Goal: Task Accomplishment & Management: Use online tool/utility

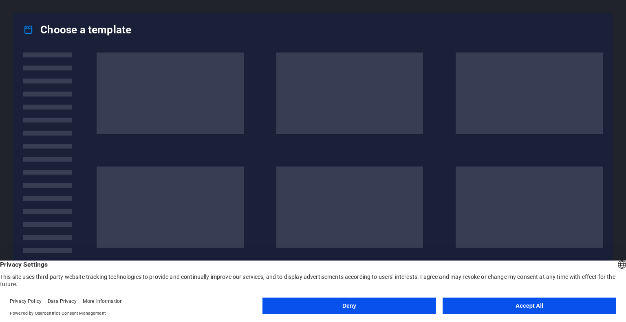
click at [470, 303] on button "Accept All" at bounding box center [529, 306] width 174 height 16
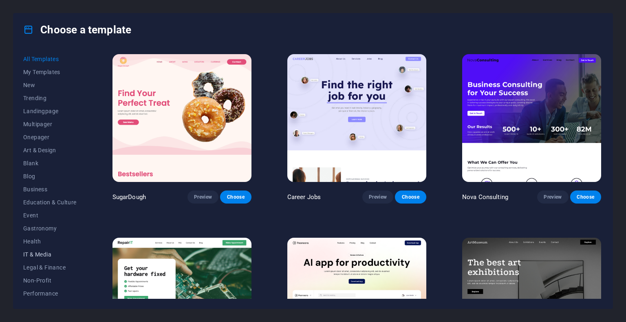
click at [44, 253] on span "IT & Media" at bounding box center [49, 254] width 53 height 7
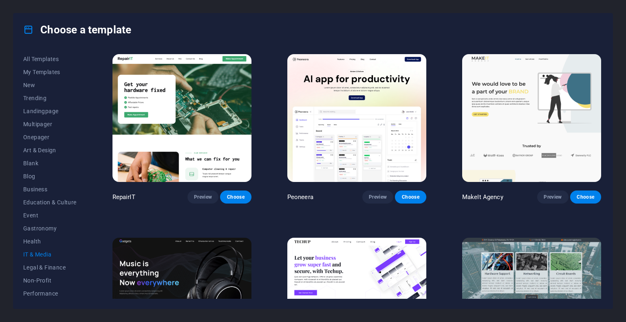
click at [40, 256] on span "IT & Media" at bounding box center [49, 254] width 53 height 7
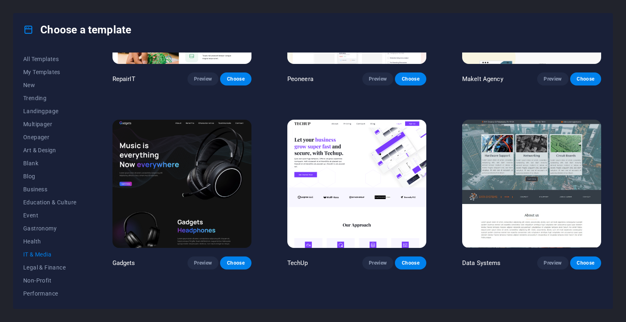
scroll to position [117, 0]
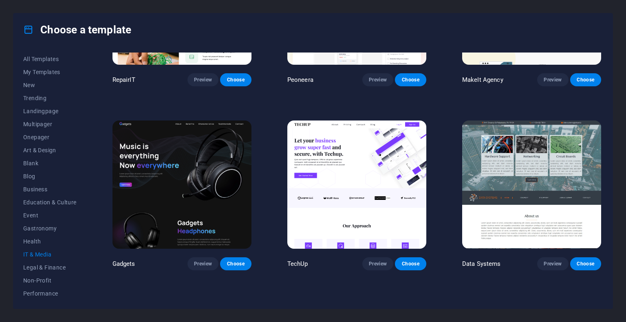
click at [209, 202] on img at bounding box center [181, 185] width 139 height 128
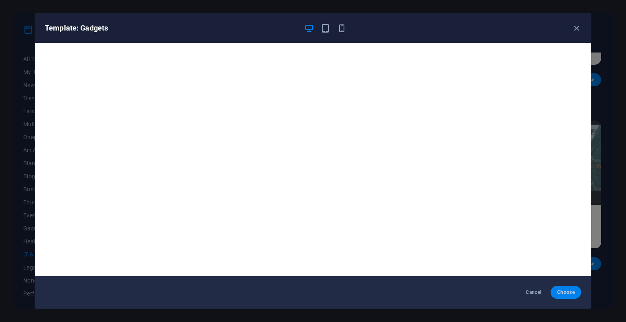
click at [562, 295] on span "Choose" at bounding box center [566, 292] width 18 height 7
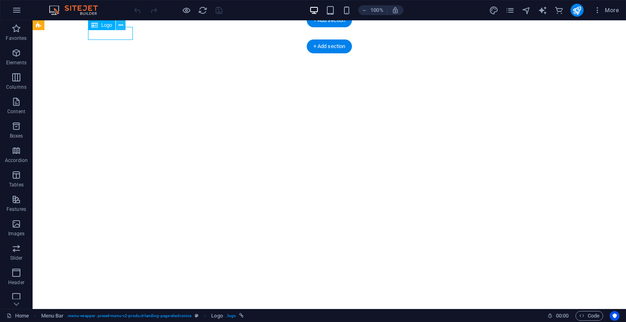
select select "px"
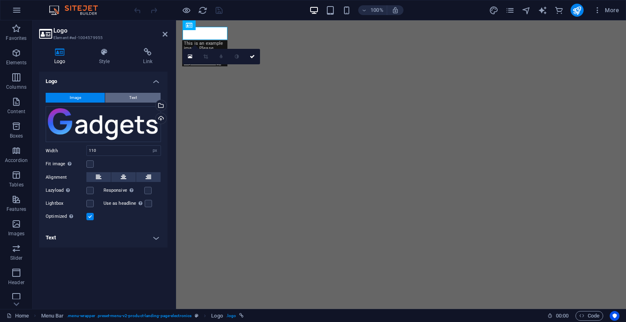
click at [142, 99] on button "Text" at bounding box center [132, 98] width 55 height 10
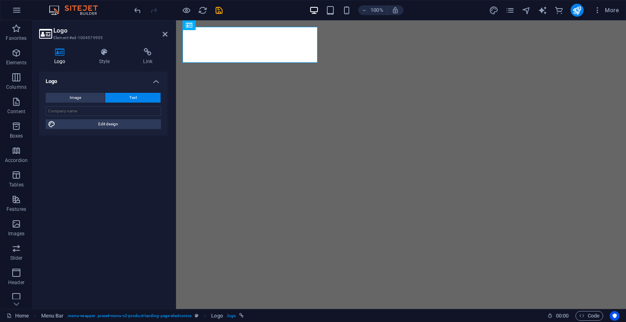
click at [87, 79] on h4 "Logo" at bounding box center [103, 79] width 128 height 15
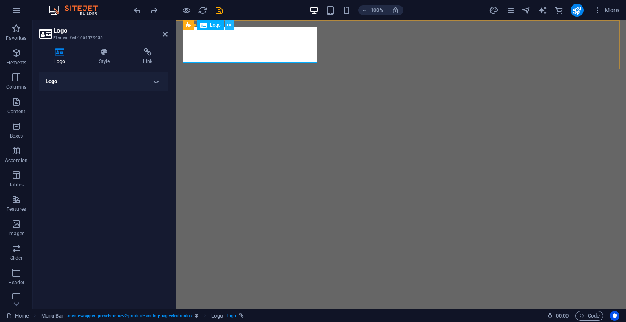
click at [227, 26] on icon at bounding box center [229, 25] width 4 height 9
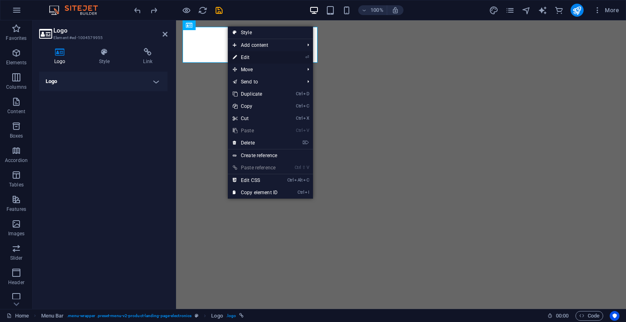
click at [250, 56] on link "⏎ Edit" at bounding box center [255, 57] width 55 height 12
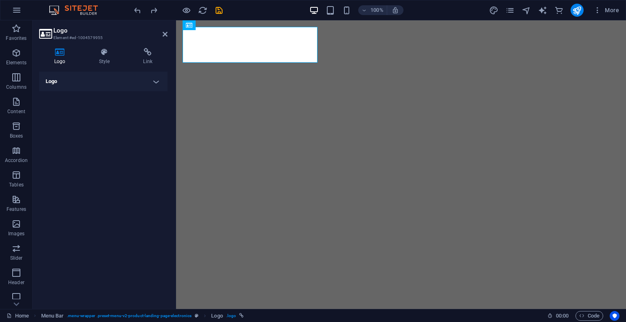
click at [161, 79] on h4 "Logo" at bounding box center [103, 82] width 128 height 20
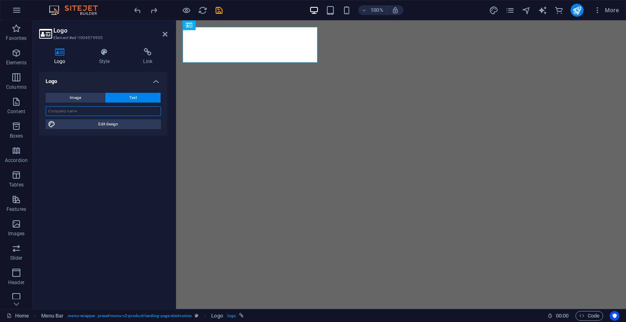
click at [127, 110] on input "text" at bounding box center [103, 111] width 115 height 10
type input "I"
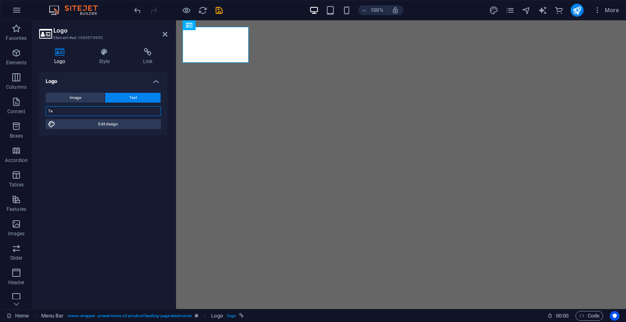
type input "T"
paste input "its-lesotho"
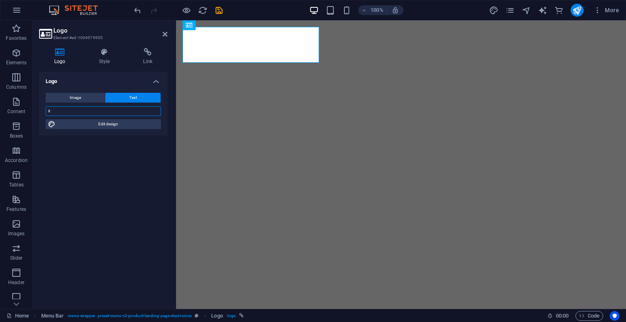
type input "i"
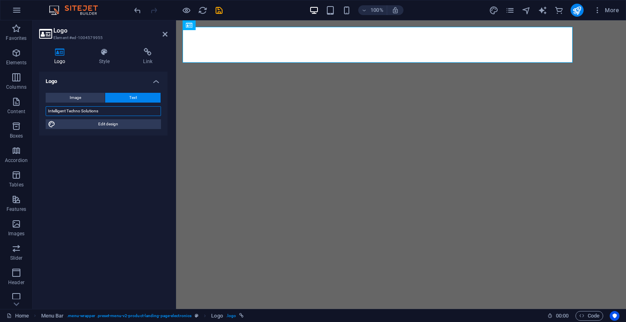
type input "Intelligent Techno Solutions"
click at [120, 144] on div "Logo Image Text Drag files here, click to choose files or select files from Fil…" at bounding box center [103, 187] width 128 height 231
click at [166, 32] on icon at bounding box center [165, 34] width 5 height 7
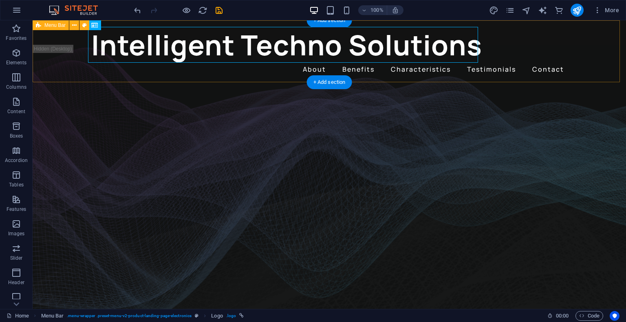
click at [557, 49] on div "Intelligent Techno Solutions About Benefits Characteristics Testimonials Contac…" at bounding box center [329, 51] width 593 height 62
click at [420, 43] on div "Intelligent Techno Solutions" at bounding box center [329, 45] width 476 height 36
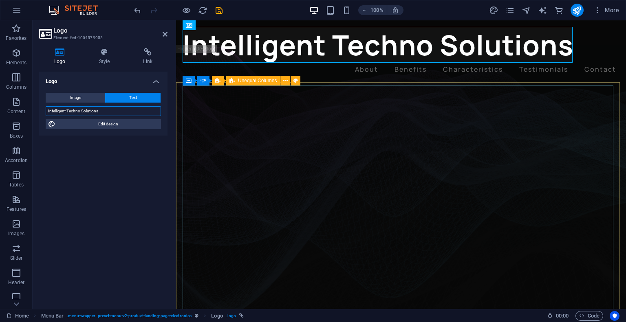
drag, startPoint x: 102, startPoint y: 110, endPoint x: 45, endPoint y: 110, distance: 57.0
click at [45, 110] on div "Image Text Drag files here, click to choose files or select files from Files or…" at bounding box center [103, 110] width 128 height 49
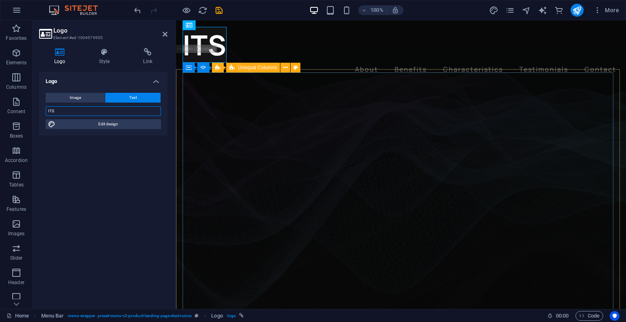
type input "ITS"
click at [102, 178] on div "Logo Image Text Drag files here, click to choose files or select files from Fil…" at bounding box center [103, 187] width 128 height 231
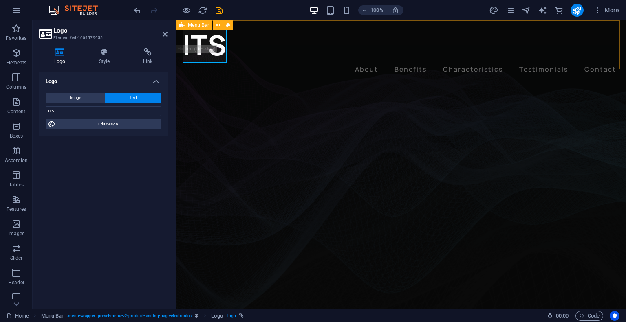
click at [314, 52] on div "ITS About Benefits Characteristics Testimonials Contact Menu" at bounding box center [401, 51] width 450 height 62
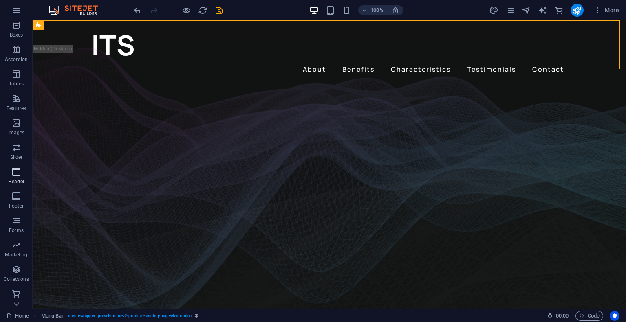
scroll to position [102, 0]
click at [15, 130] on p "Images" at bounding box center [16, 132] width 17 height 7
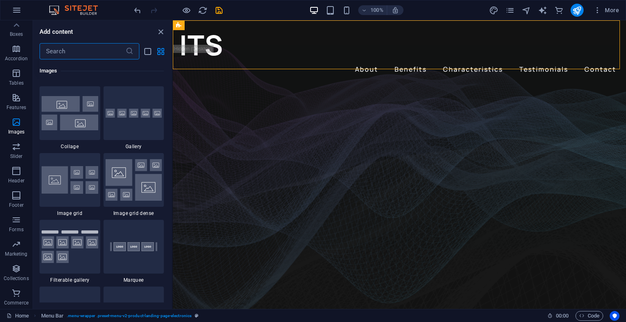
scroll to position [4193, 0]
click at [327, 58] on div "ITS About Benefits Characteristics Testimonials Contact Menu" at bounding box center [399, 51] width 453 height 62
click at [13, 29] on icon at bounding box center [16, 25] width 11 height 11
click at [13, 29] on div "Favorites Elements Columns Content Boxes Accordion Tables Features Images Slide…" at bounding box center [16, 164] width 33 height 289
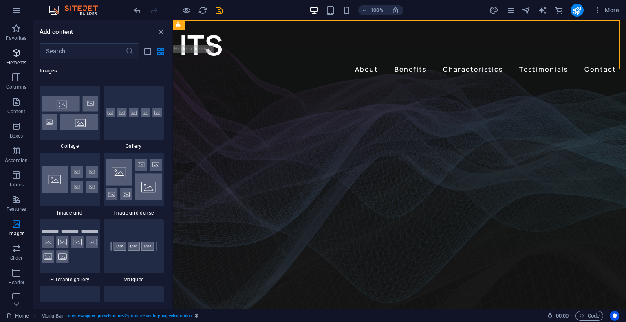
click at [20, 52] on icon "button" at bounding box center [16, 53] width 10 height 10
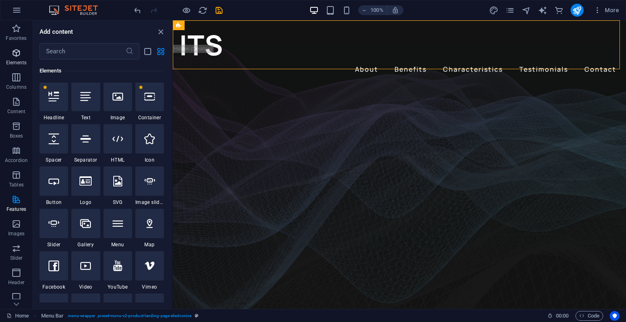
scroll to position [86, 0]
click at [76, 57] on input "text" at bounding box center [83, 51] width 86 height 16
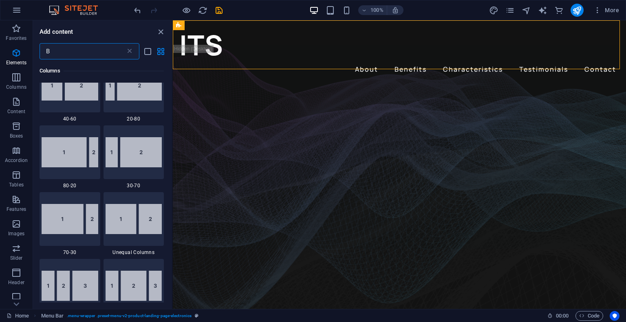
scroll to position [0, 0]
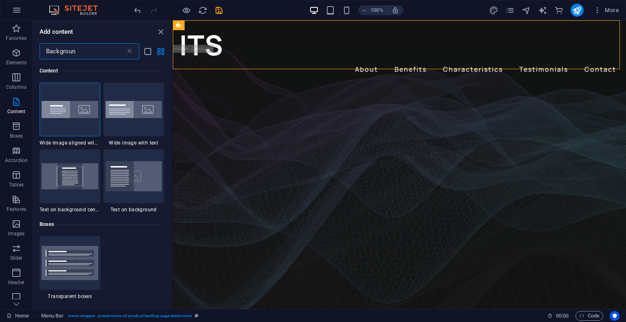
type input "Background"
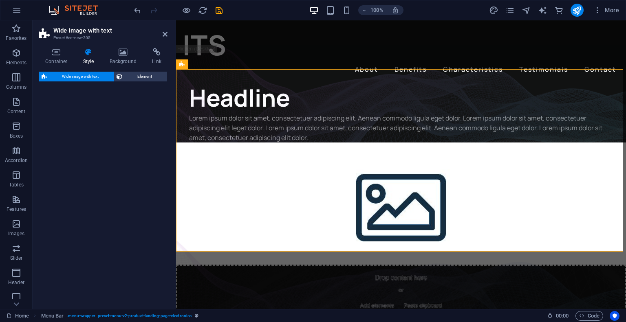
select select "%"
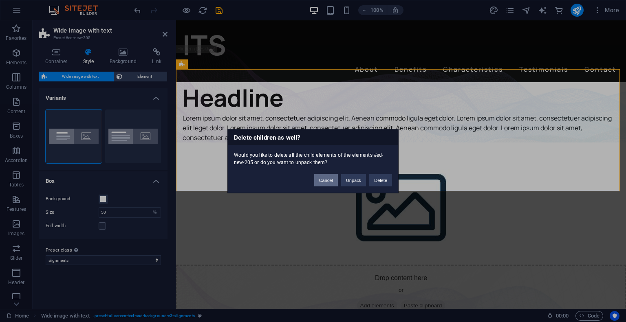
click at [329, 179] on button "Cancel" at bounding box center [326, 180] width 24 height 12
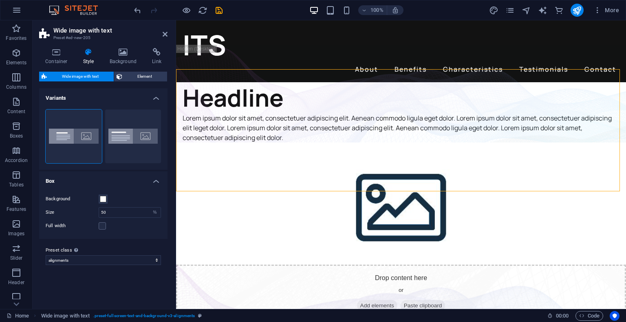
click at [160, 33] on h2 "Wide image with text" at bounding box center [110, 30] width 114 height 7
click at [163, 34] on icon at bounding box center [165, 34] width 5 height 7
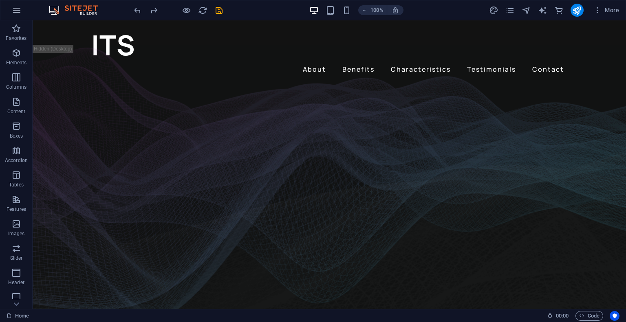
click at [19, 11] on icon "button" at bounding box center [17, 10] width 10 height 10
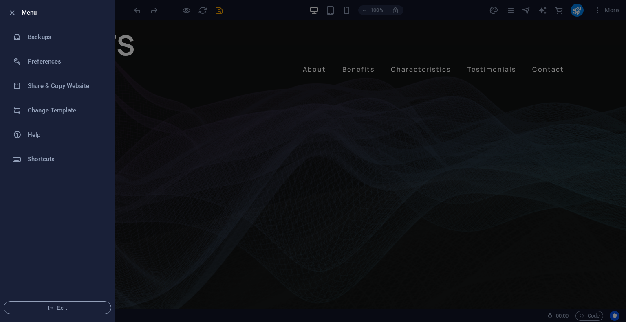
click at [168, 58] on div at bounding box center [313, 161] width 626 height 322
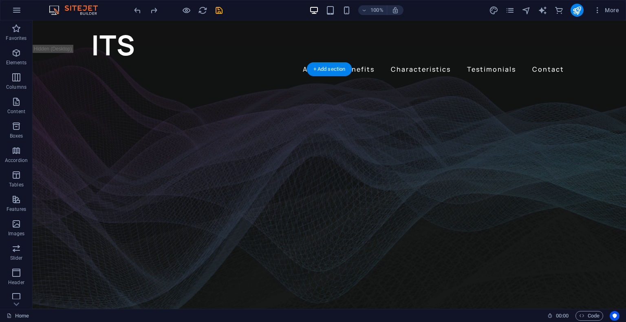
click at [578, 107] on figure at bounding box center [329, 205] width 593 height 284
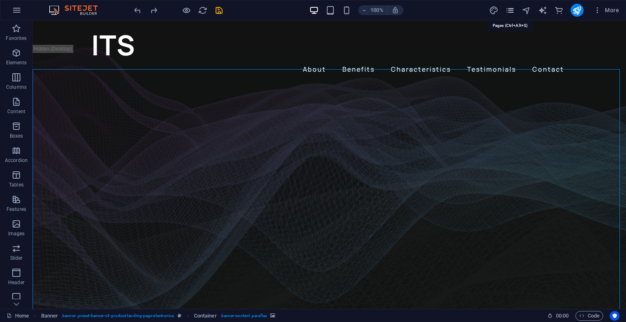
click at [510, 11] on icon "pages" at bounding box center [509, 10] width 9 height 9
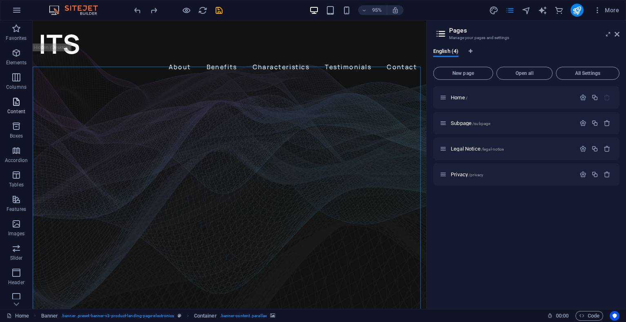
click at [15, 97] on icon "button" at bounding box center [16, 102] width 10 height 10
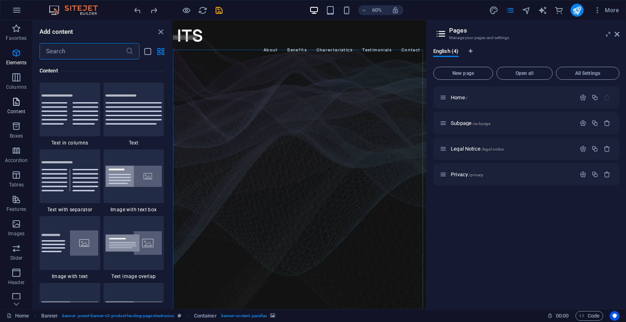
scroll to position [1425, 0]
click at [14, 58] on icon "button" at bounding box center [16, 53] width 10 height 10
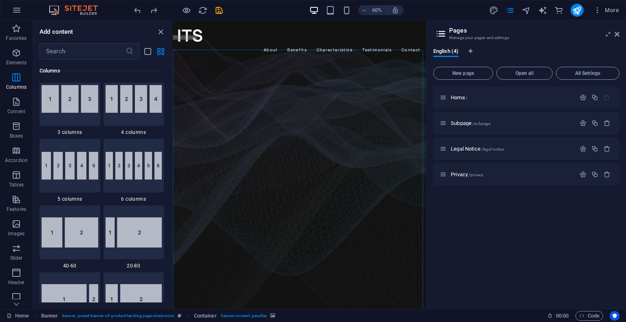
scroll to position [490, 0]
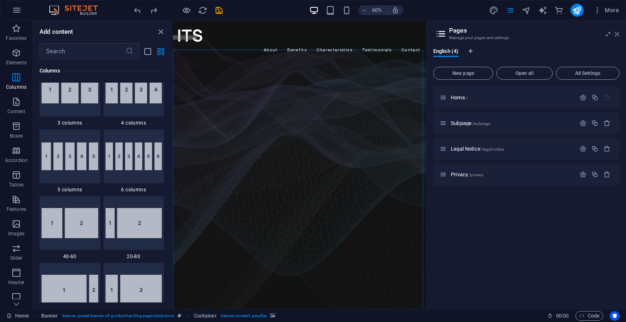
click at [617, 31] on icon at bounding box center [616, 34] width 5 height 7
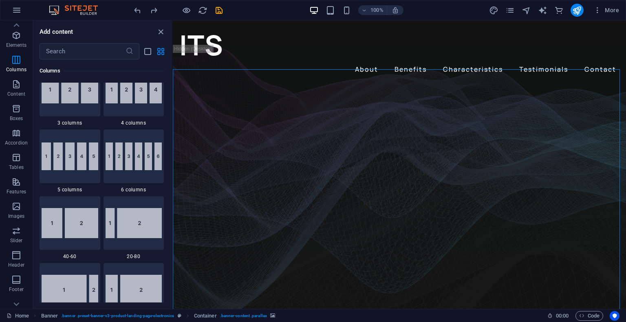
scroll to position [0, 0]
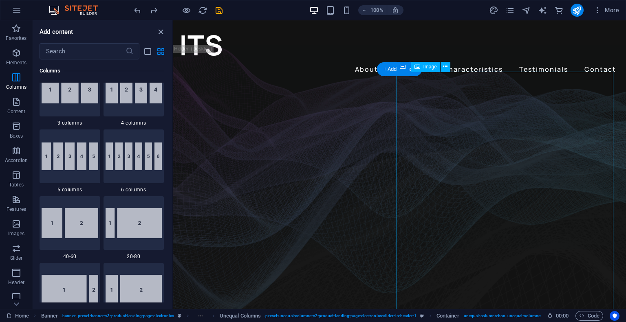
select select "px"
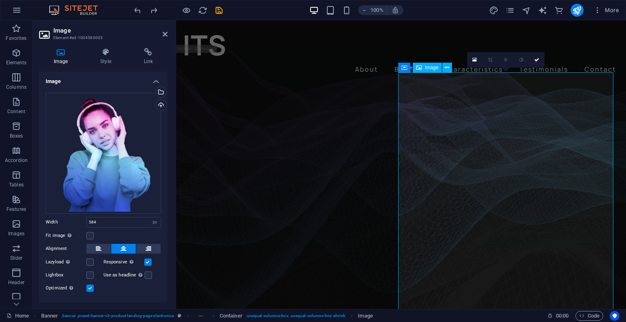
select select "%"
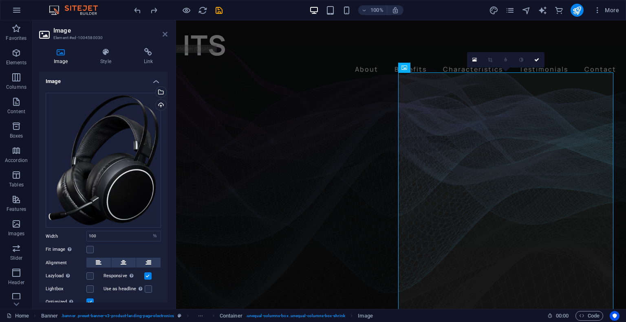
click at [167, 35] on icon at bounding box center [165, 34] width 5 height 7
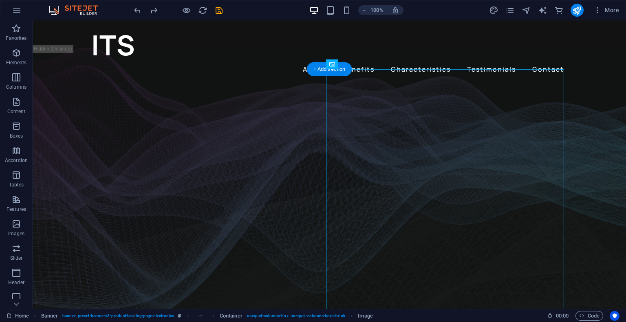
click at [602, 109] on figure at bounding box center [329, 199] width 593 height 272
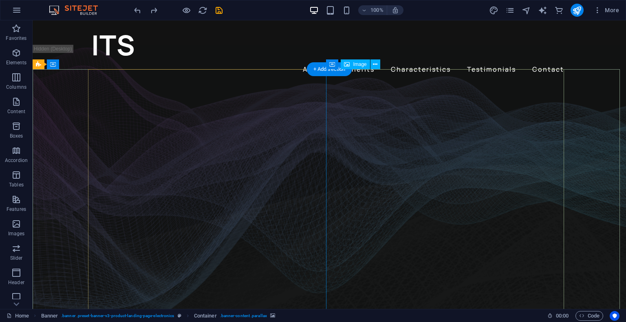
select select "%"
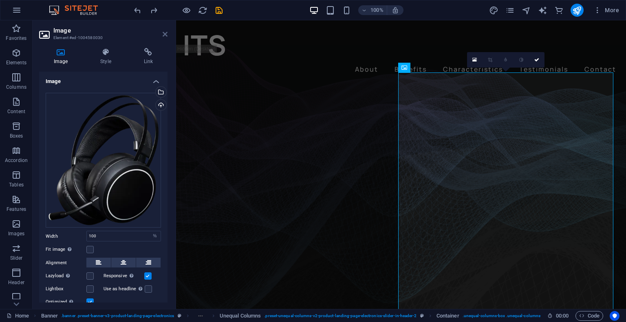
click at [165, 33] on icon at bounding box center [165, 34] width 5 height 7
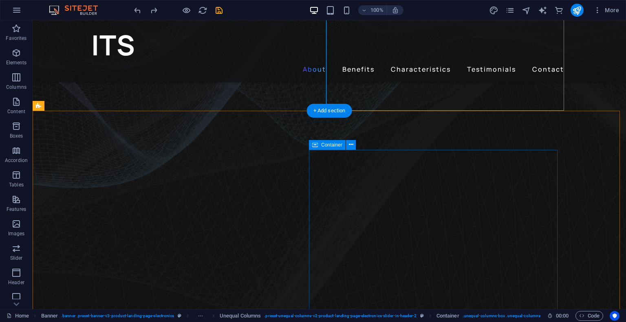
scroll to position [239, 0]
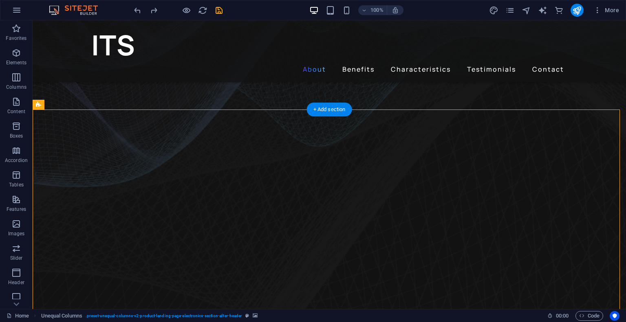
click at [18, 225] on icon "button" at bounding box center [16, 224] width 10 height 10
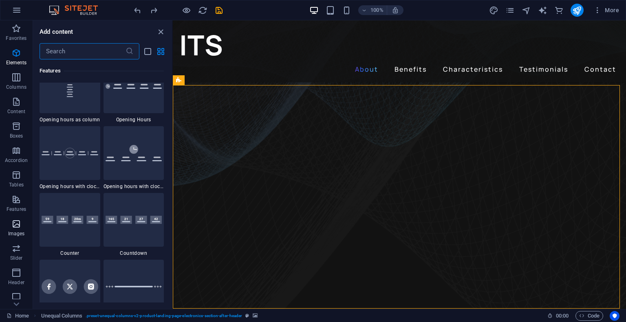
scroll to position [4130, 0]
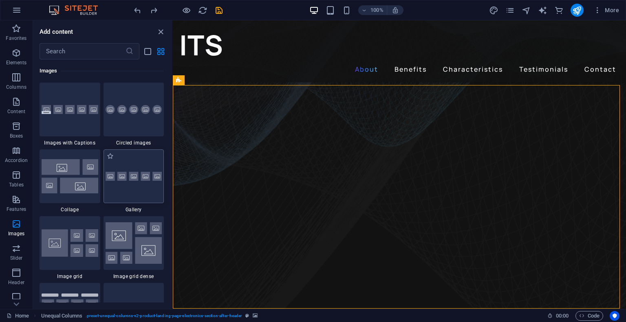
click at [125, 169] on div at bounding box center [133, 176] width 61 height 54
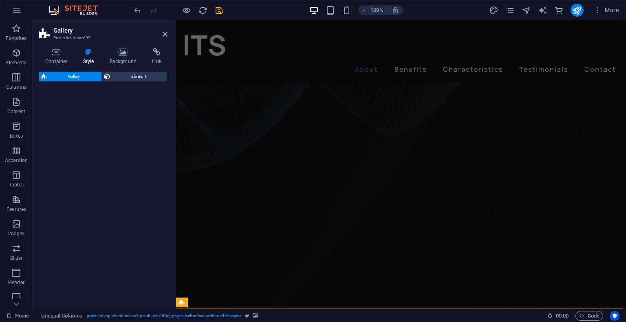
select select "rem"
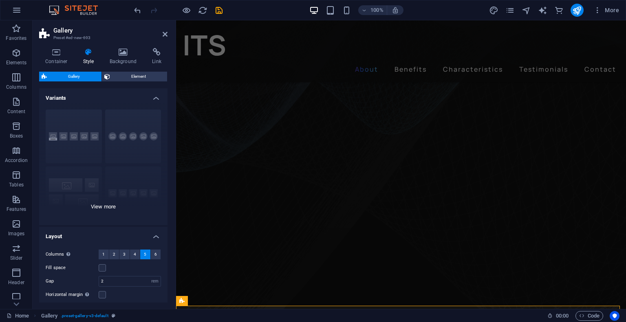
click at [81, 135] on div "Captions Circle Collage Default Grid Grid shifted" at bounding box center [103, 164] width 128 height 122
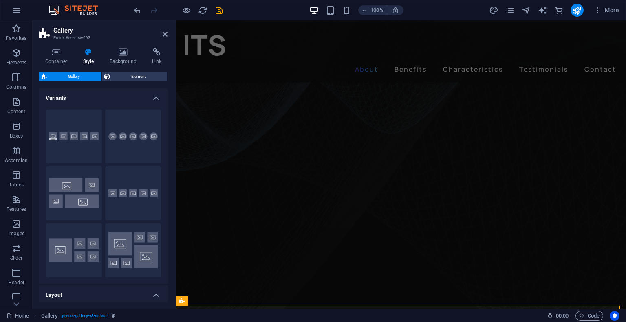
click at [81, 135] on button "Captions" at bounding box center [74, 137] width 56 height 54
click at [84, 75] on span "Gallery" at bounding box center [74, 77] width 50 height 10
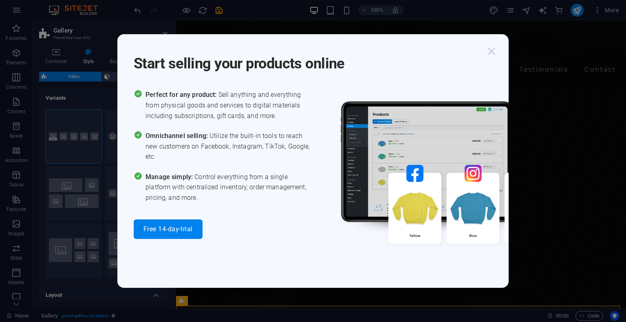
click at [488, 51] on icon "button" at bounding box center [491, 51] width 15 height 15
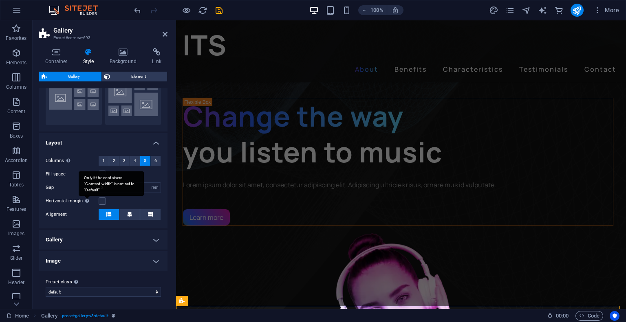
scroll to position [0, 0]
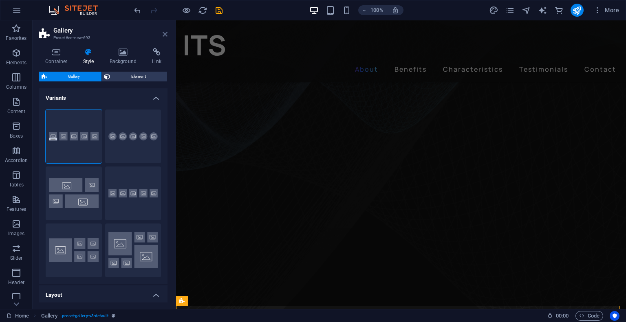
click at [166, 35] on icon at bounding box center [165, 34] width 5 height 7
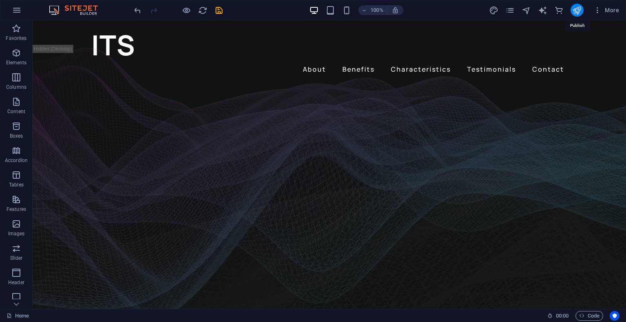
click at [578, 9] on icon "publish" at bounding box center [576, 10] width 9 height 9
checkbox input "false"
